Goal: Information Seeking & Learning: Learn about a topic

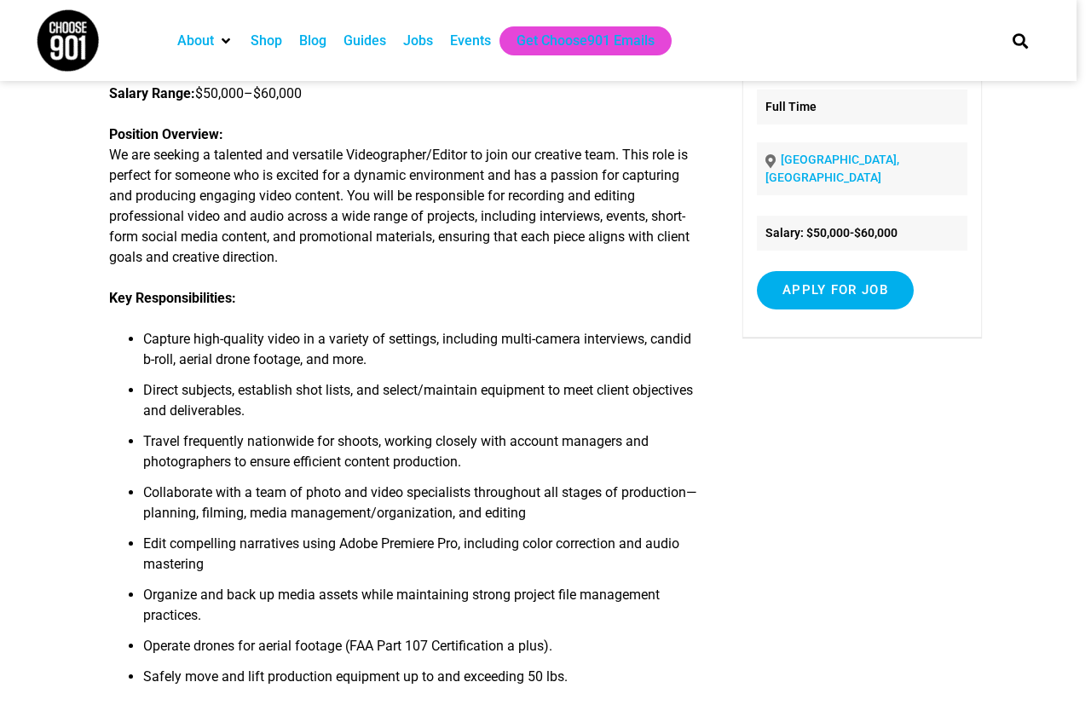
scroll to position [170, 0]
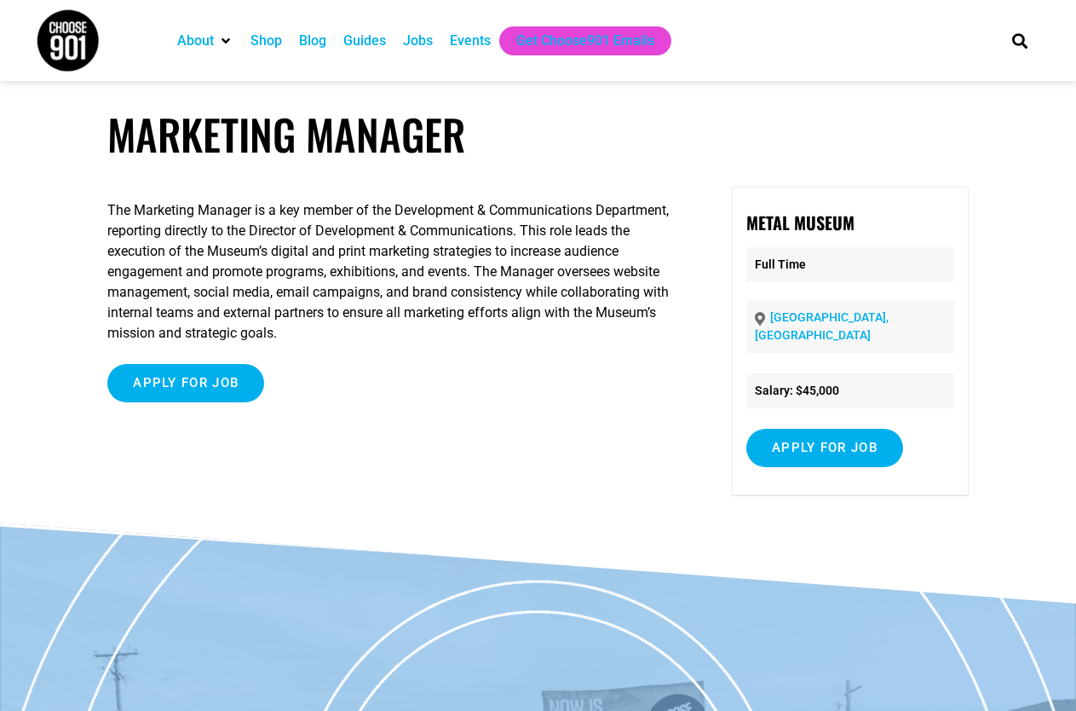
click at [618, 135] on h1 "Marketing Manager" at bounding box center [537, 134] width 861 height 50
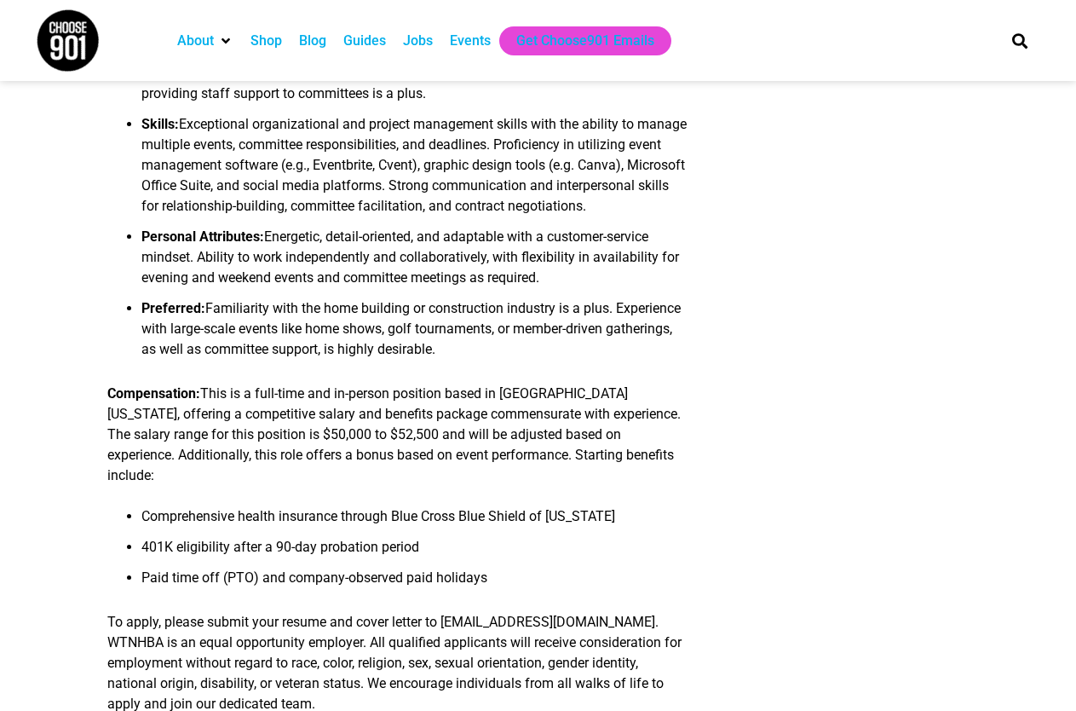
scroll to position [1449, 0]
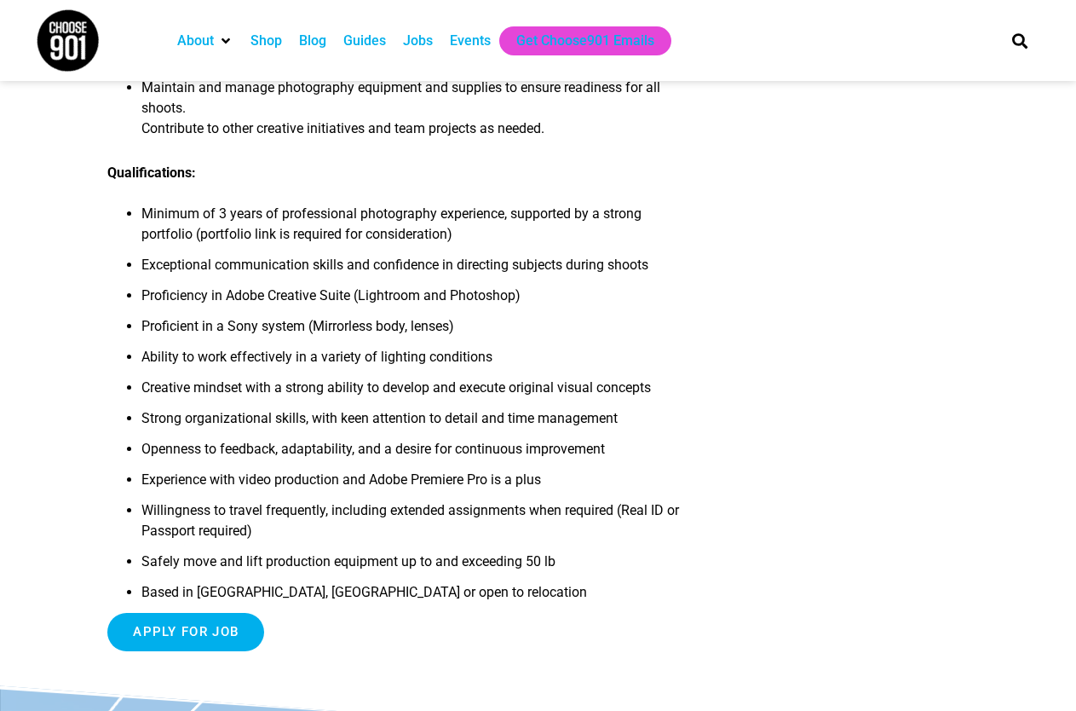
scroll to position [341, 0]
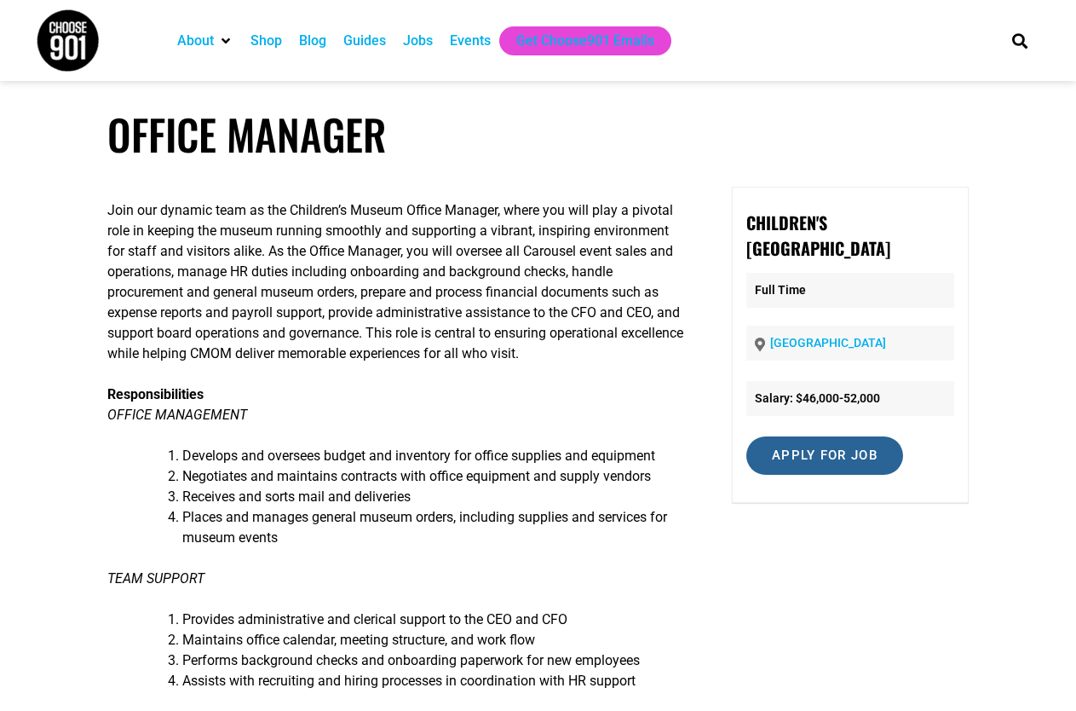
click at [831, 451] on input "Apply for job" at bounding box center [824, 455] width 157 height 38
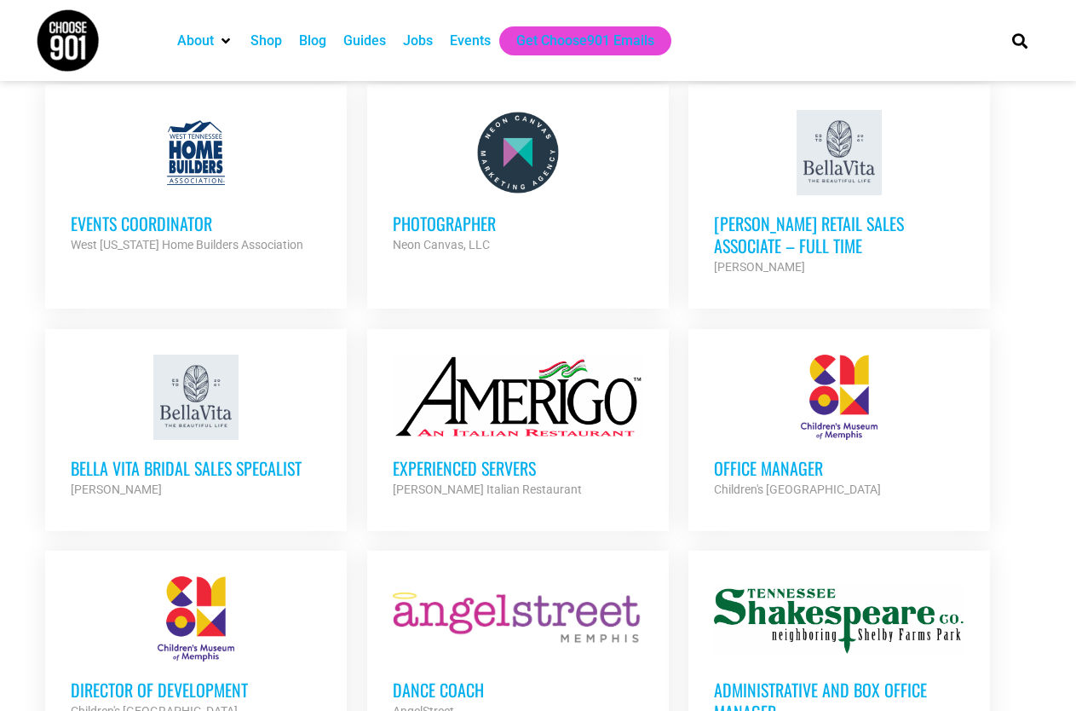
scroll to position [2045, 0]
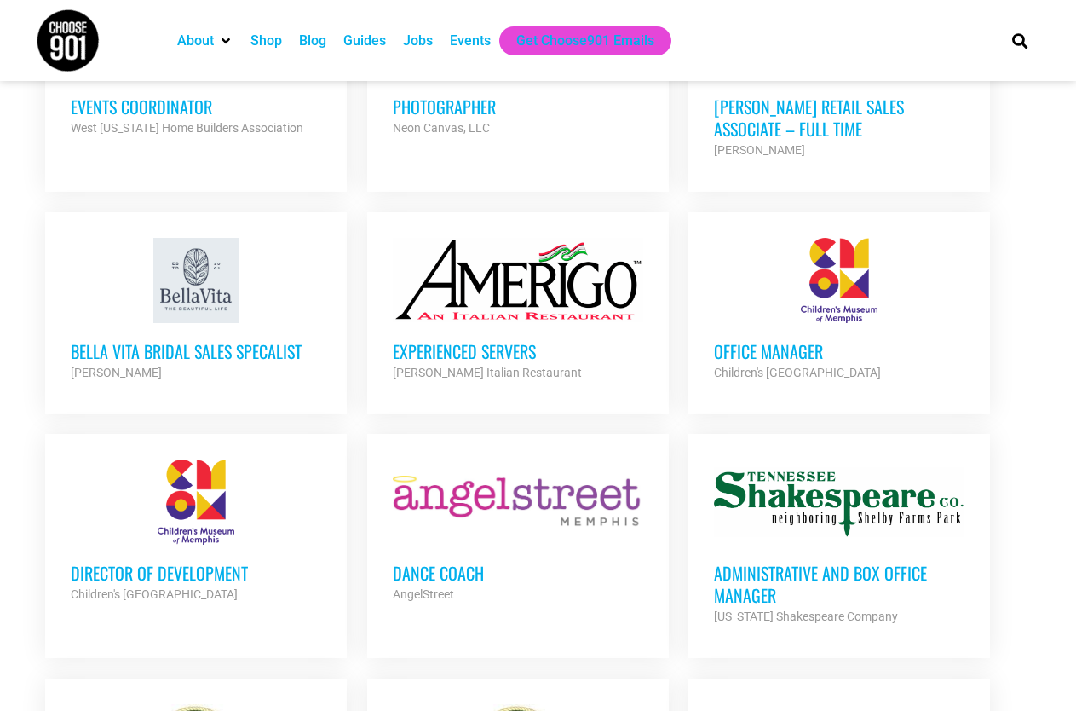
click at [892, 507] on div at bounding box center [839, 501] width 251 height 85
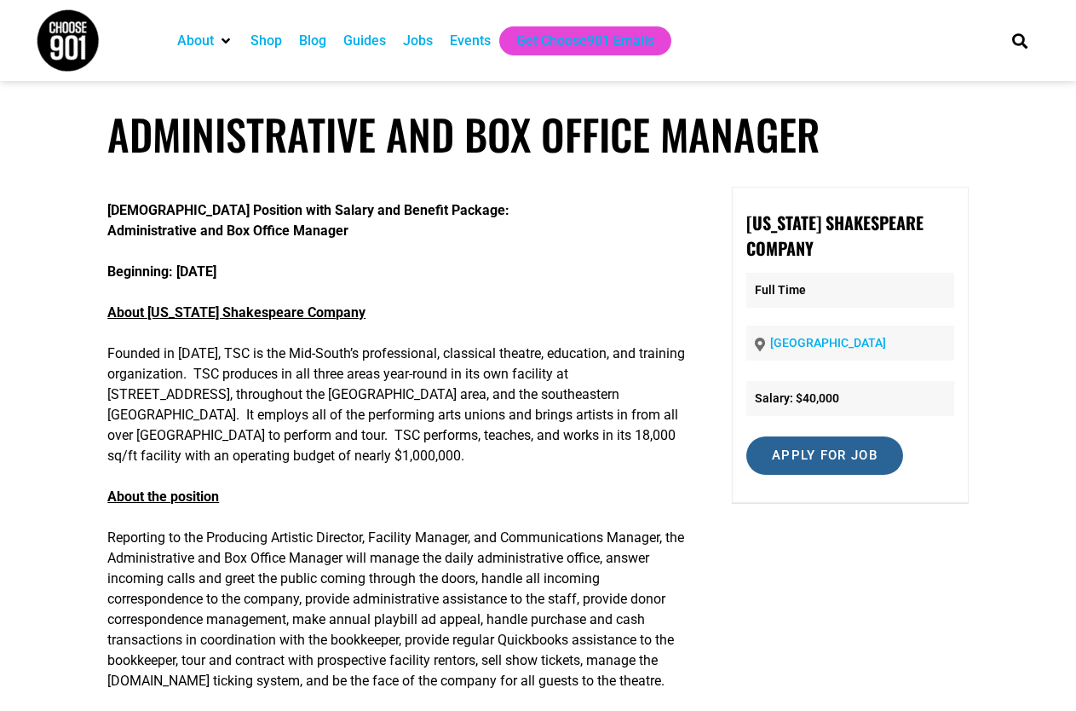
click at [848, 455] on input "Apply for job" at bounding box center [824, 455] width 157 height 38
